Goal: Obtain resource: Download file/media

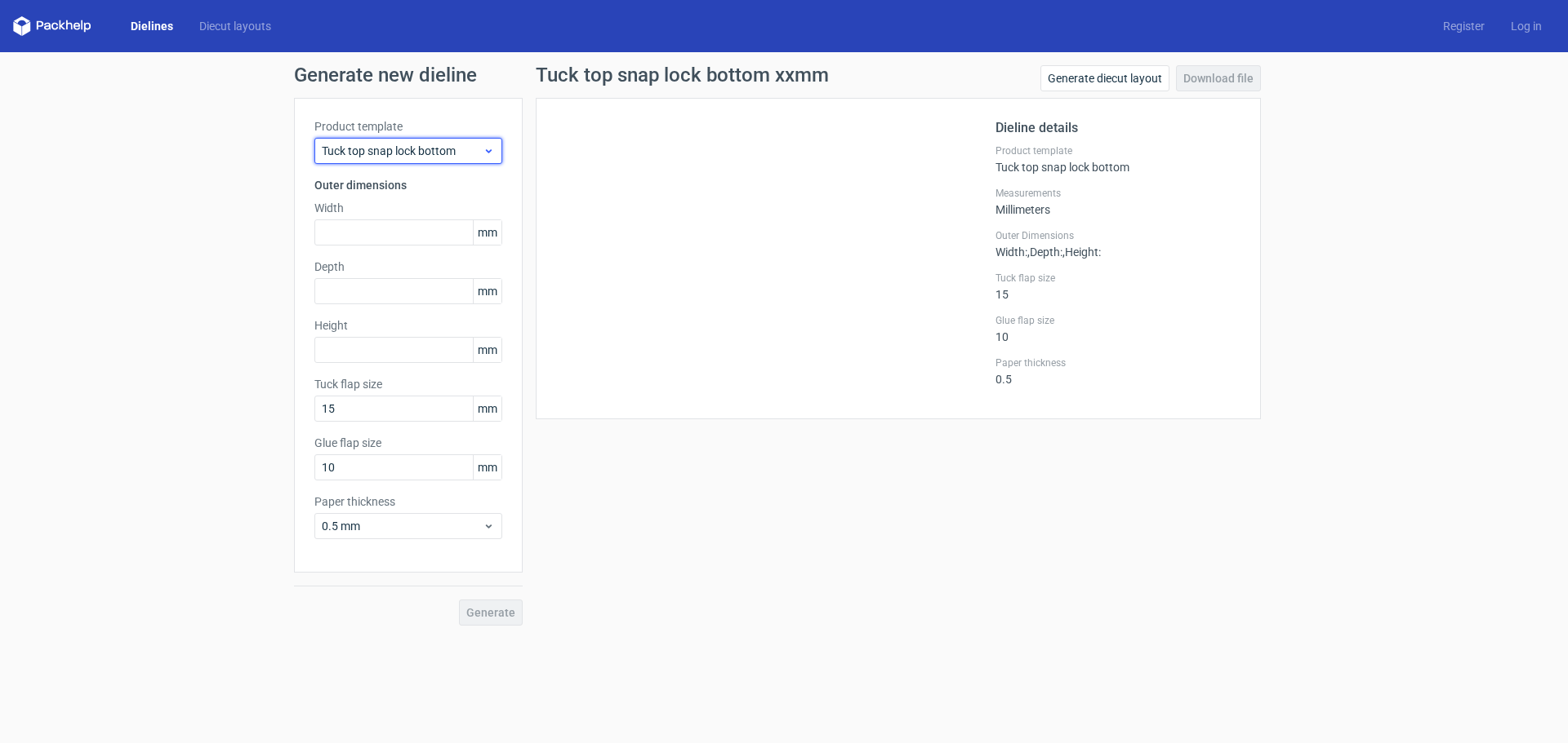
click at [418, 159] on div "Tuck top snap lock bottom" at bounding box center [408, 151] width 188 height 26
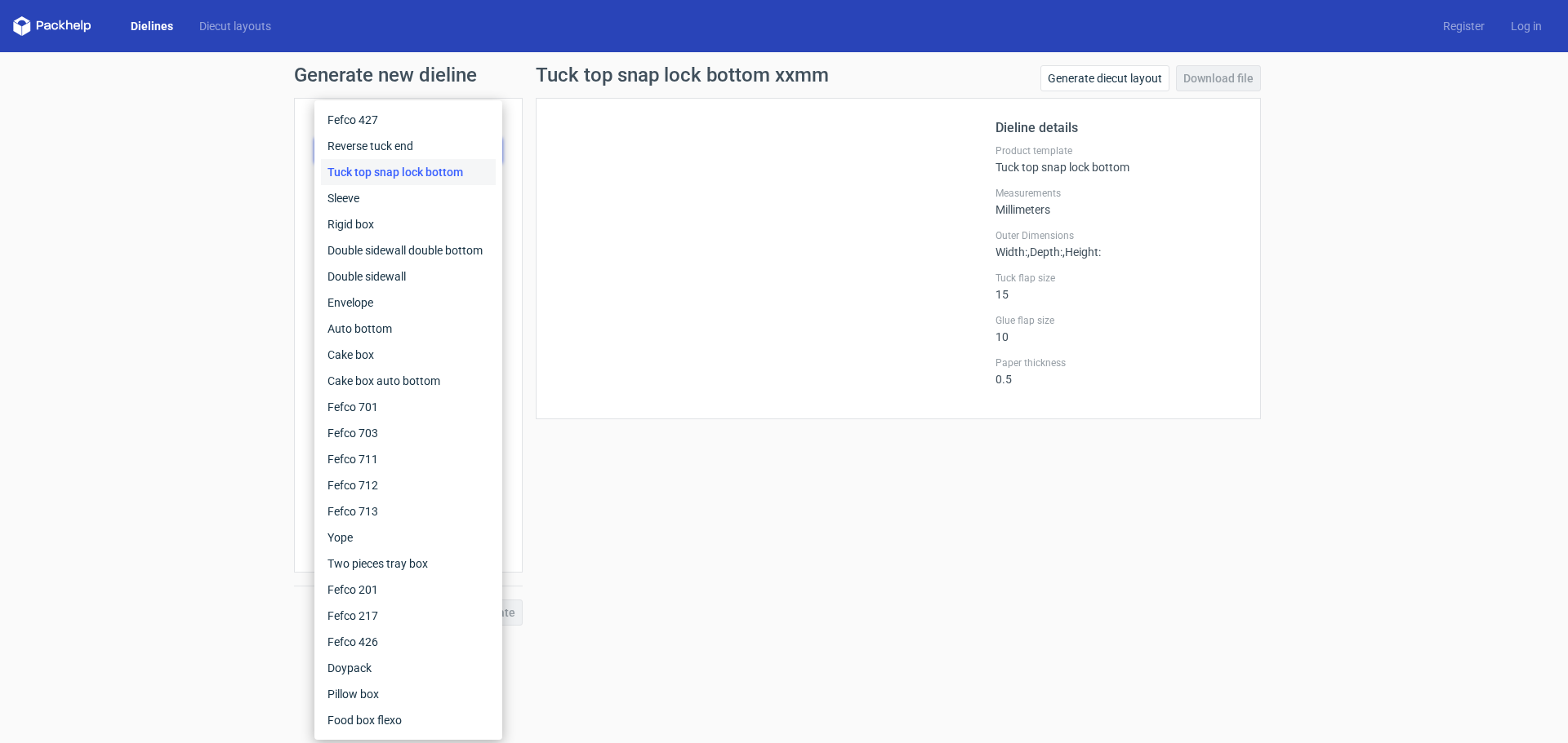
click at [413, 165] on div "Tuck top snap lock bottom" at bounding box center [408, 172] width 175 height 26
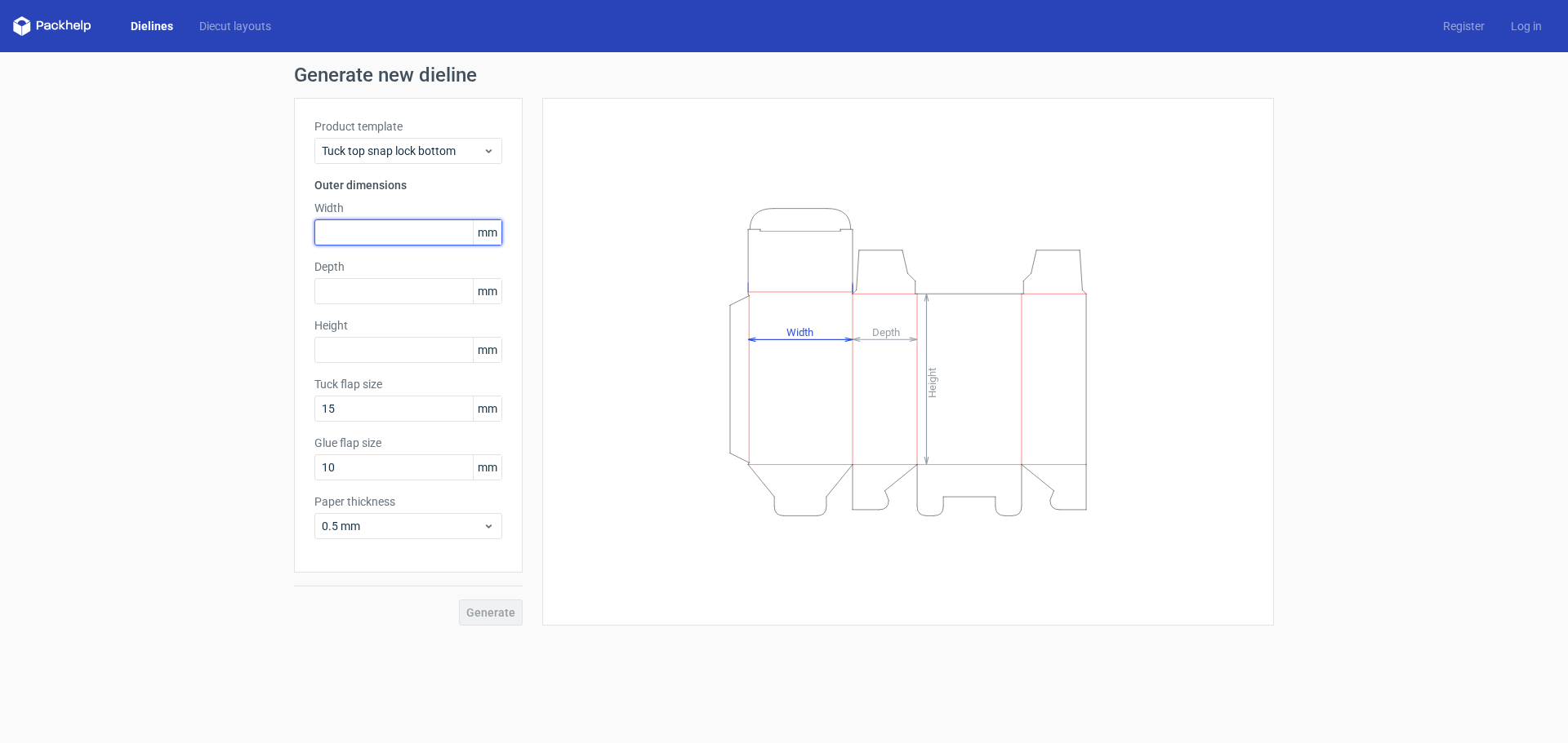
click at [356, 232] on input "text" at bounding box center [408, 232] width 188 height 26
type input "55"
click at [340, 290] on input "text" at bounding box center [408, 291] width 188 height 26
type input "55"
click at [333, 344] on input "text" at bounding box center [408, 350] width 188 height 26
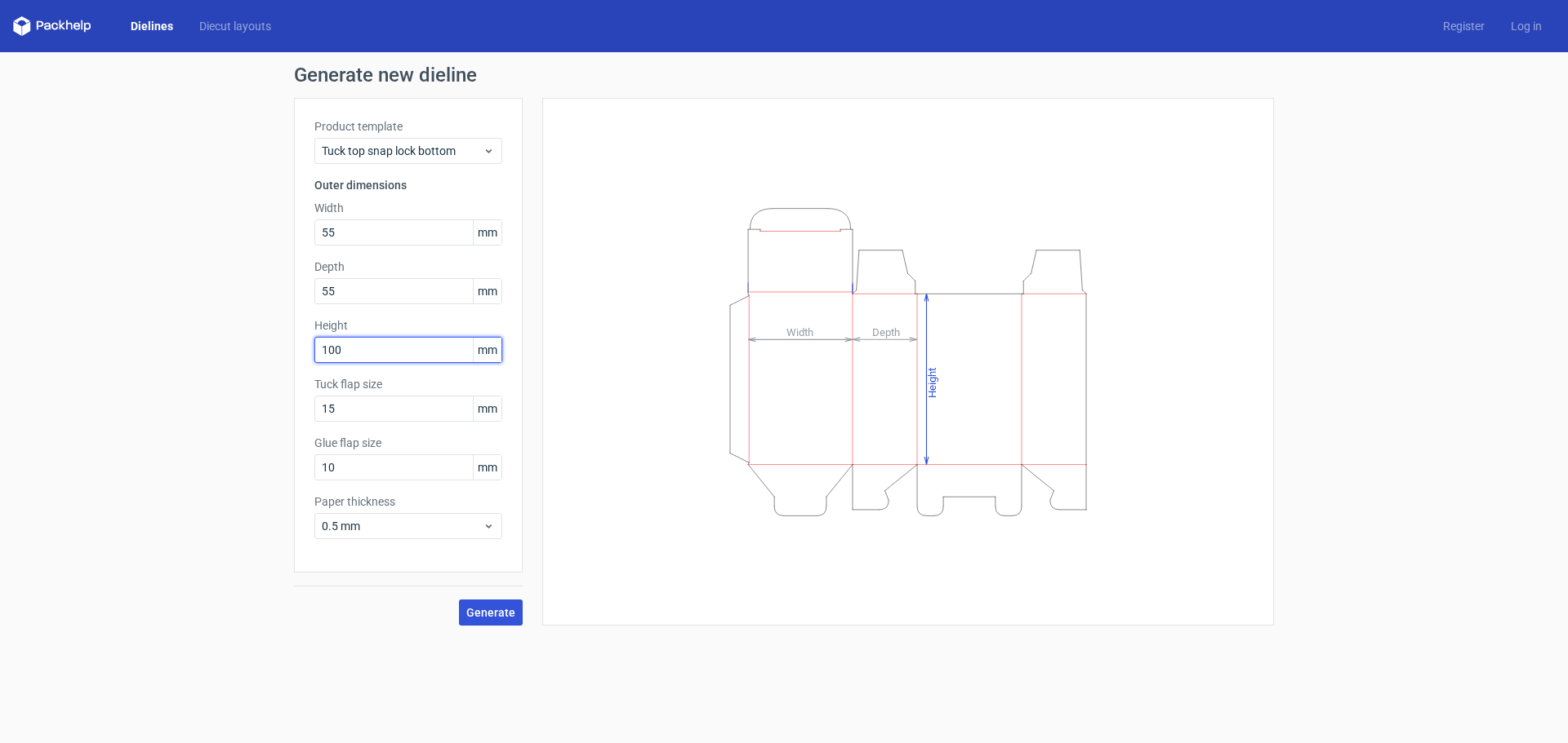
type input "100"
click at [491, 607] on span "Generate" at bounding box center [490, 613] width 49 height 12
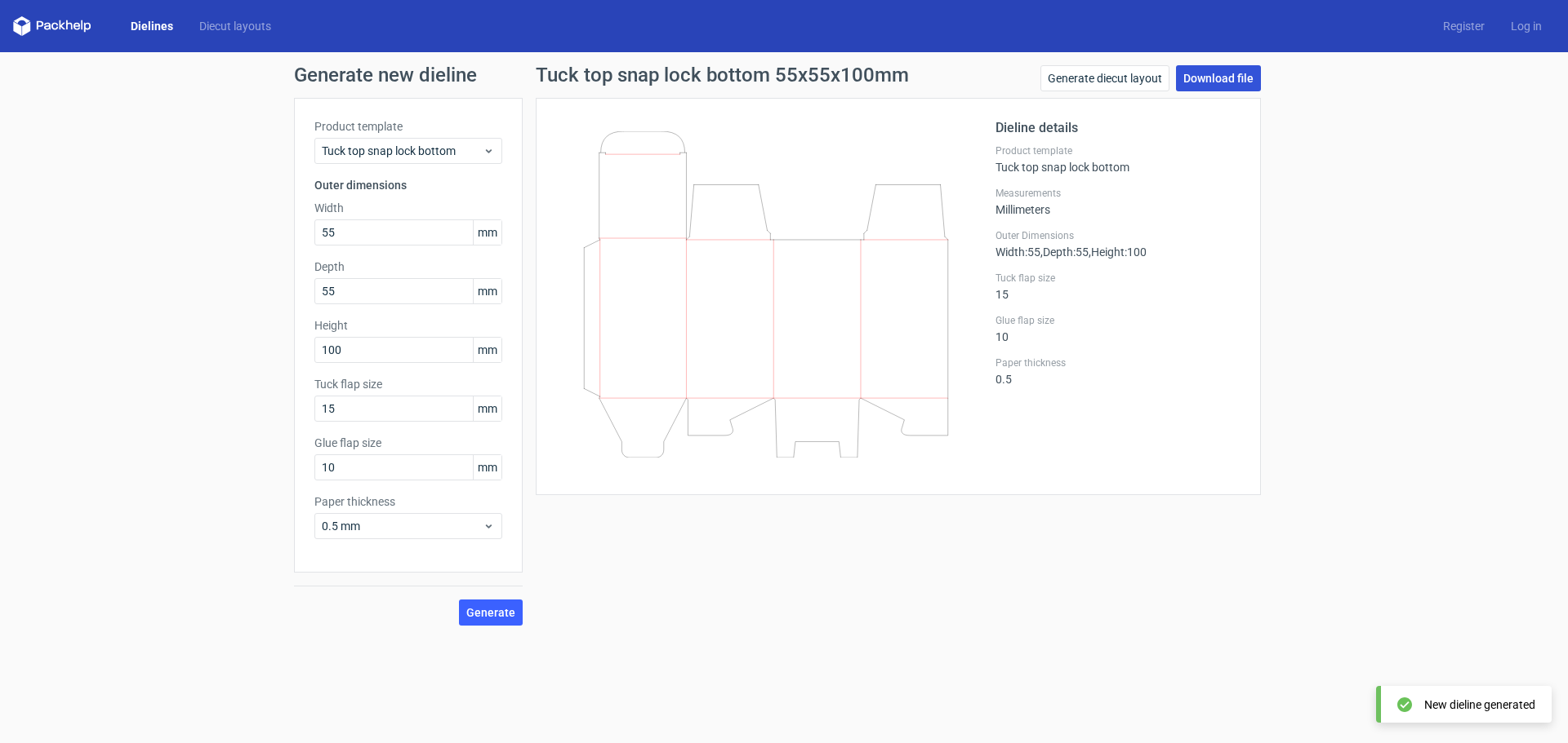
click at [1212, 69] on link "Download file" at bounding box center [1218, 78] width 85 height 26
